Goal: Navigation & Orientation: Find specific page/section

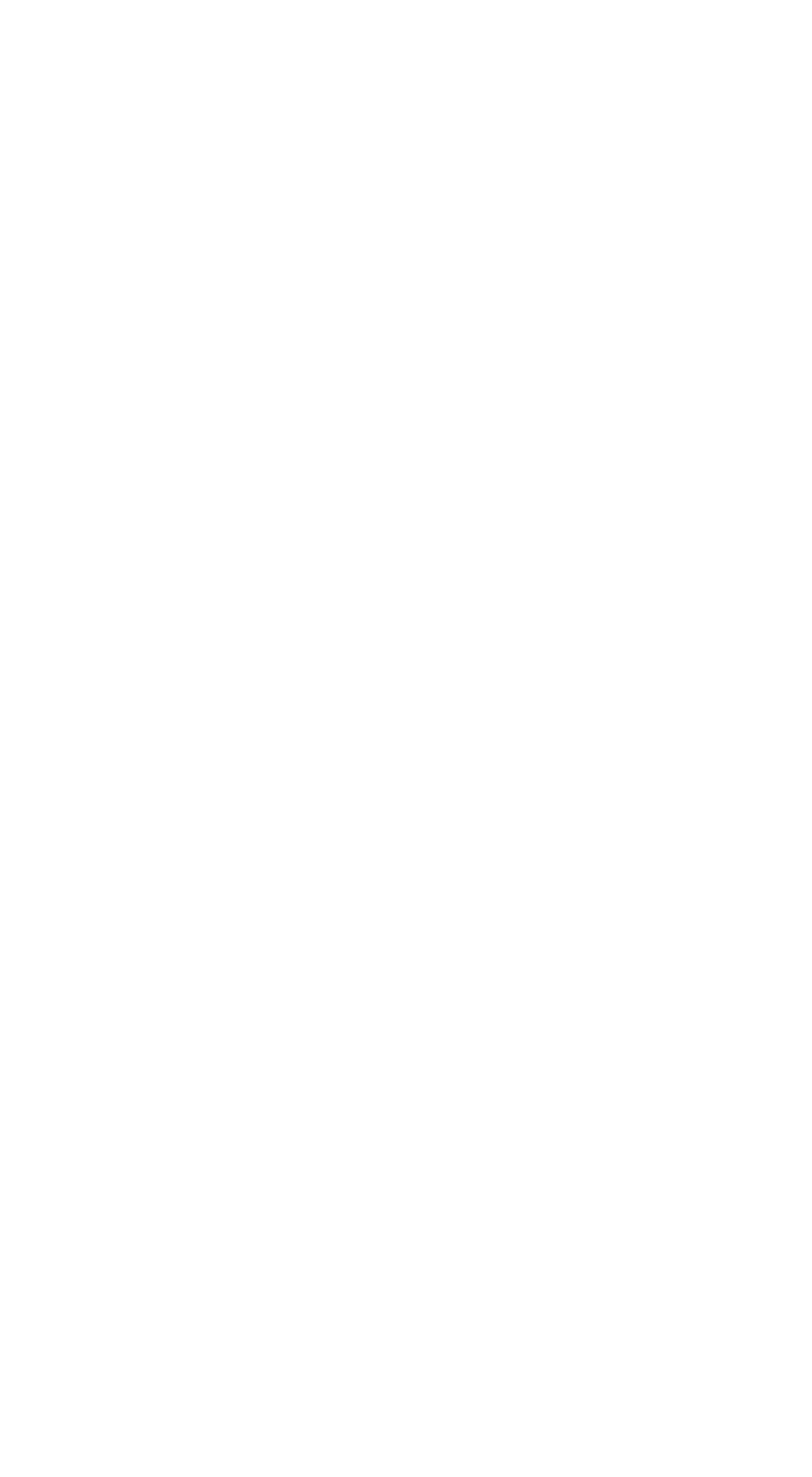
click at [124, 39] on nav "ALIAR-PLANTAS .cls-1 { fill: none; }" at bounding box center [406, 765] width 799 height 1519
